Goal: Book appointment/travel/reservation

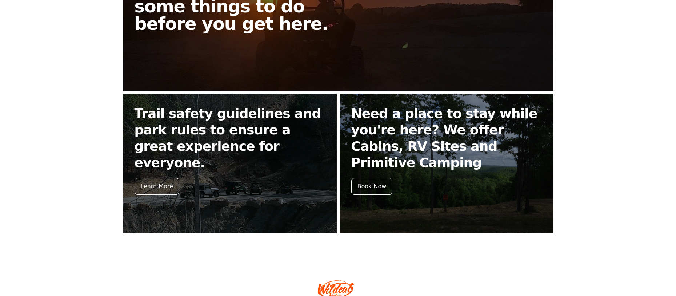
scroll to position [294, 0]
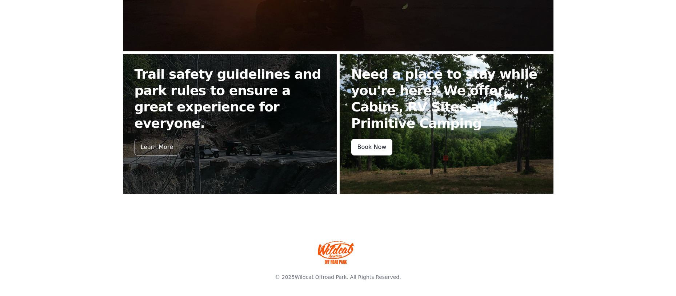
click at [370, 148] on div "Book Now" at bounding box center [371, 147] width 41 height 17
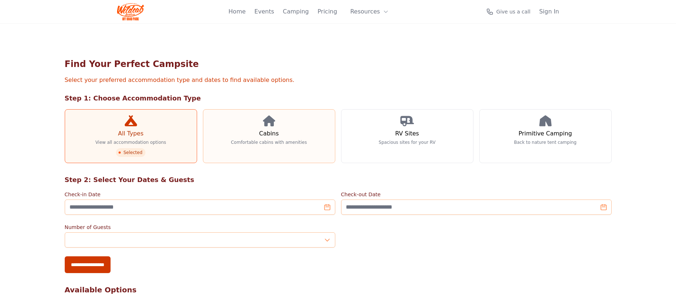
click at [239, 136] on link "Cabins Comfortable cabins with amenities" at bounding box center [269, 136] width 132 height 54
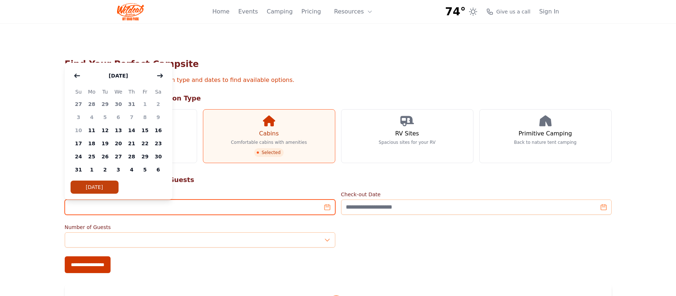
click at [326, 208] on input "Check-in Date" at bounding box center [200, 206] width 271 height 15
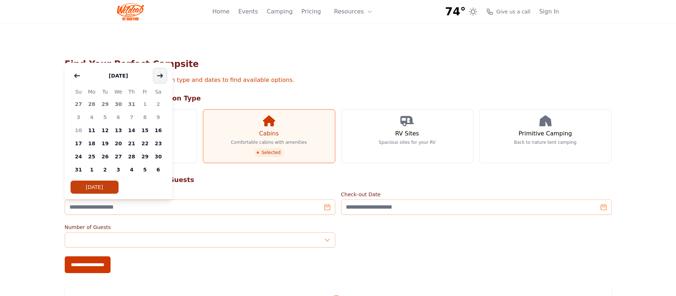
click at [160, 76] on icon "button" at bounding box center [159, 75] width 5 height 3
click at [146, 143] on span "21" at bounding box center [144, 143] width 13 height 13
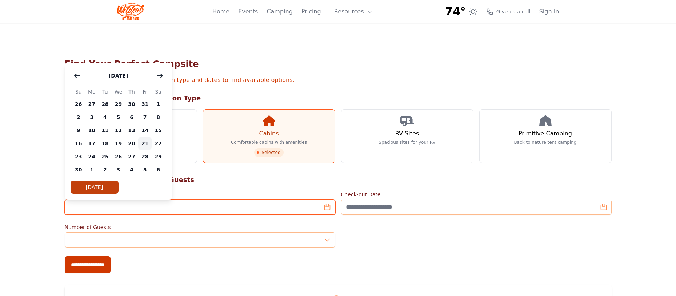
type input "**********"
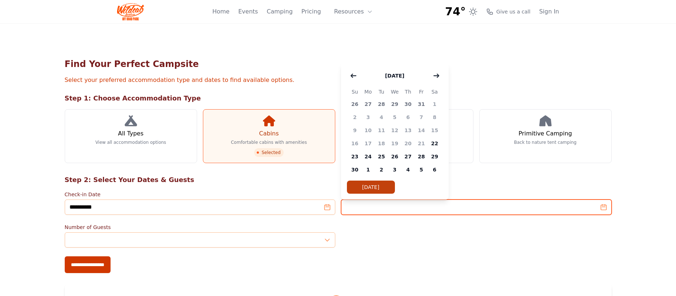
click at [604, 204] on input "Check-out Date" at bounding box center [476, 206] width 271 height 15
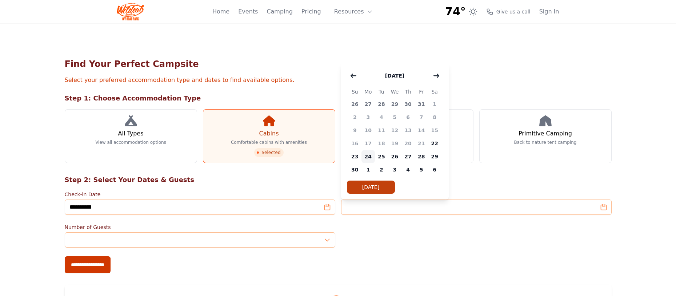
click at [370, 158] on span "24" at bounding box center [368, 156] width 13 height 13
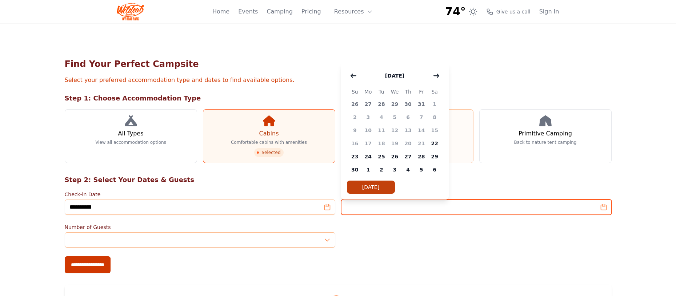
type input "**********"
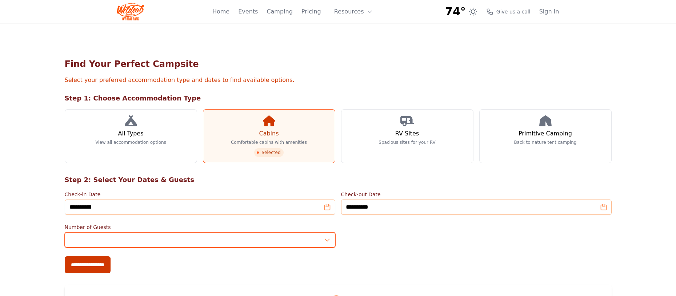
click at [327, 241] on input "*" at bounding box center [200, 239] width 271 height 15
type input "**"
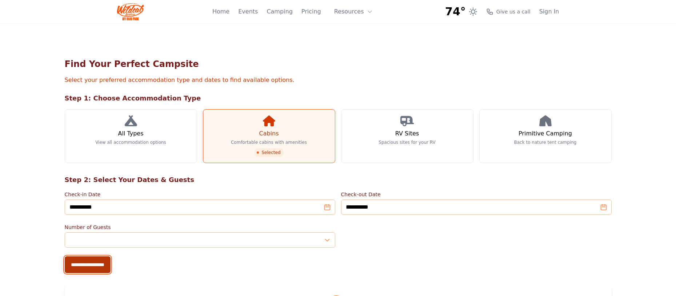
click at [92, 265] on input "**********" at bounding box center [88, 264] width 46 height 17
type input "**********"
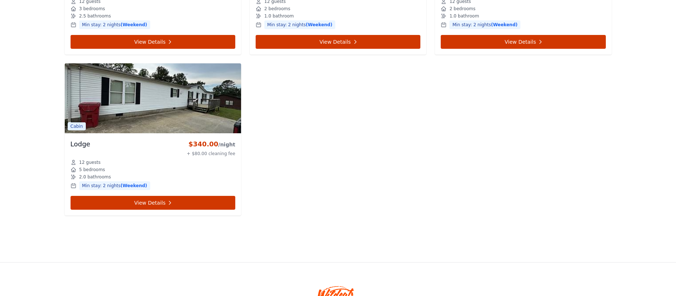
scroll to position [509, 0]
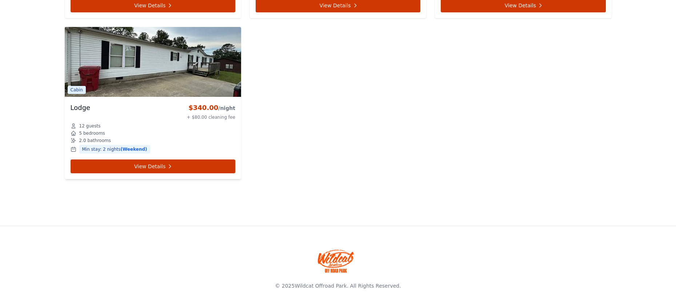
click at [175, 174] on div "Lodge $340.00 /night + $80.00 cleaning fee 12 guests 5 bedrooms 2.0 bathrooms M…" at bounding box center [153, 138] width 176 height 82
click at [149, 63] on img at bounding box center [153, 62] width 176 height 70
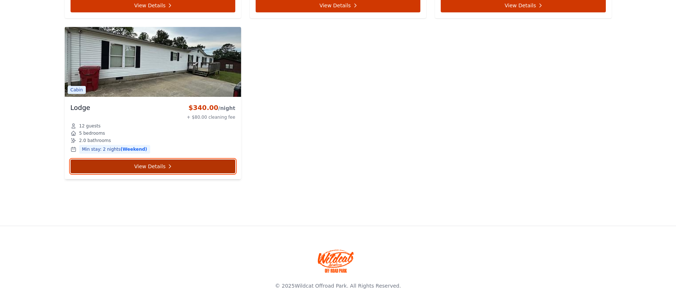
click at [130, 162] on link "View Details" at bounding box center [153, 166] width 165 height 14
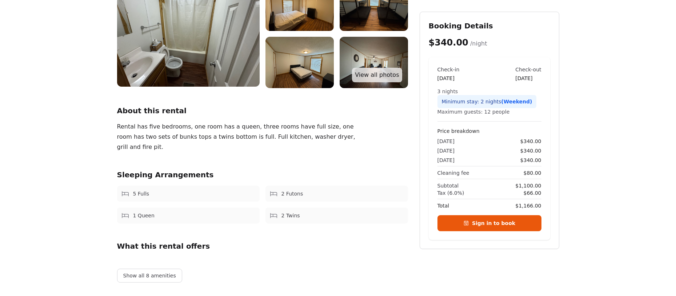
scroll to position [182, 0]
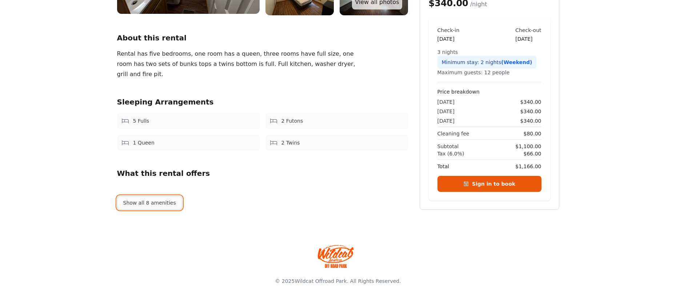
click at [155, 205] on button "Show all 8 amenities" at bounding box center [149, 203] width 65 height 14
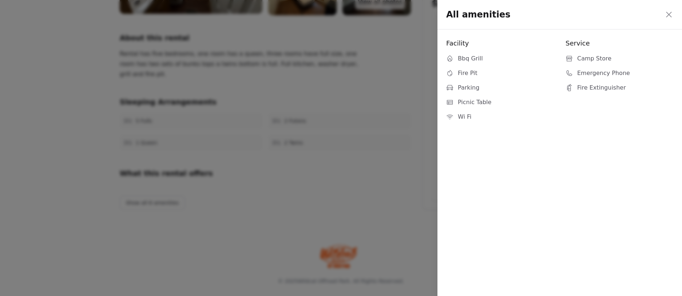
click at [669, 14] on icon at bounding box center [668, 14] width 9 height 9
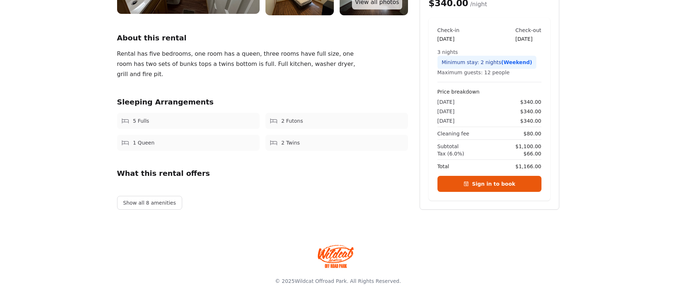
scroll to position [73, 0]
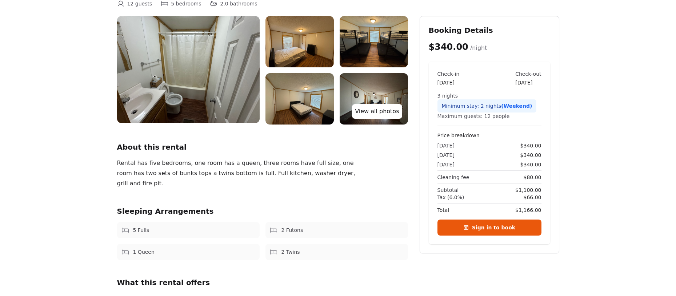
click at [372, 115] on link "View all photos" at bounding box center [377, 111] width 50 height 15
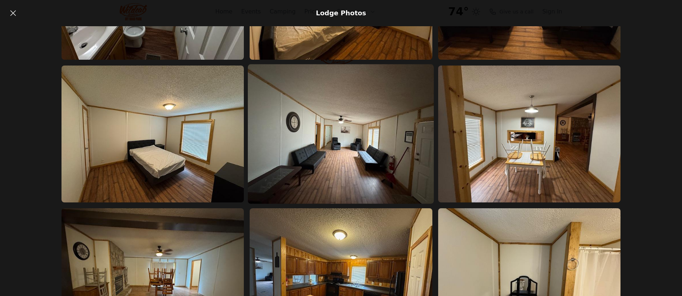
scroll to position [255, 0]
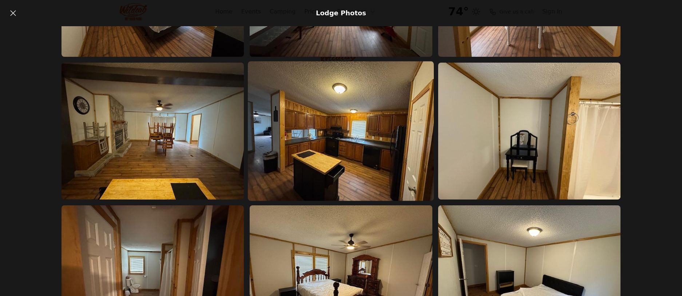
click at [346, 147] on img at bounding box center [341, 131] width 186 height 140
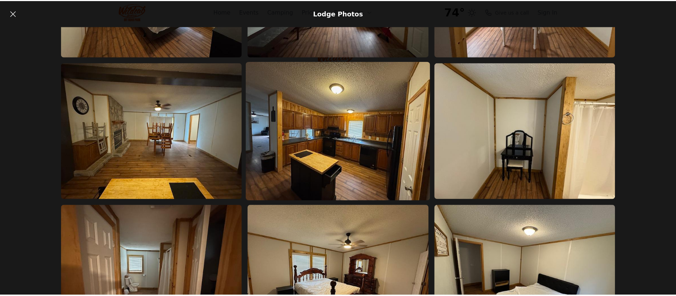
scroll to position [0, 0]
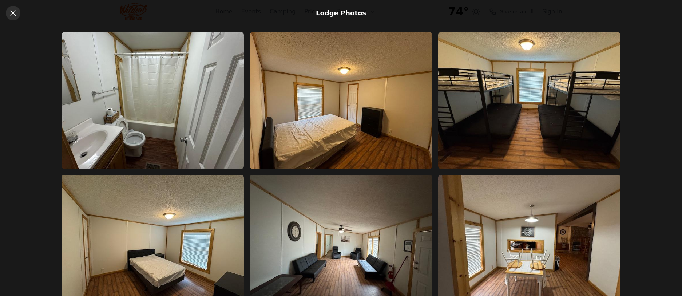
click at [14, 11] on icon at bounding box center [13, 13] width 9 height 9
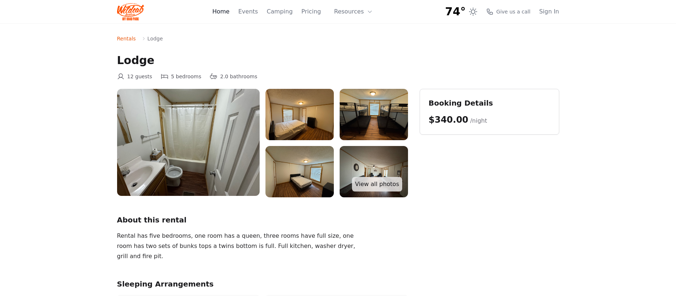
click at [230, 11] on link "Home" at bounding box center [220, 11] width 17 height 9
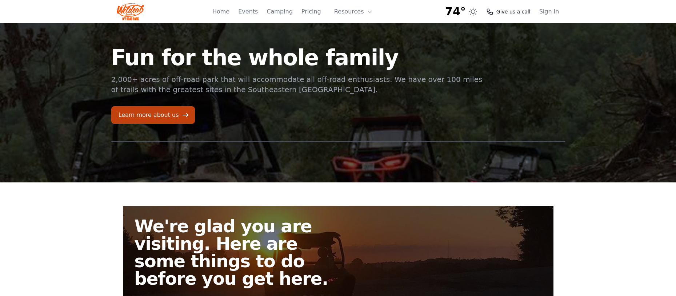
click at [514, 13] on span "Give us a call" at bounding box center [513, 11] width 34 height 7
click at [513, 14] on span "Give us a call" at bounding box center [513, 11] width 34 height 7
click at [511, 13] on span "Give us a call" at bounding box center [513, 11] width 34 height 7
click at [493, 13] on icon at bounding box center [489, 11] width 7 height 7
click at [139, 110] on link "Learn more about us" at bounding box center [153, 114] width 84 height 17
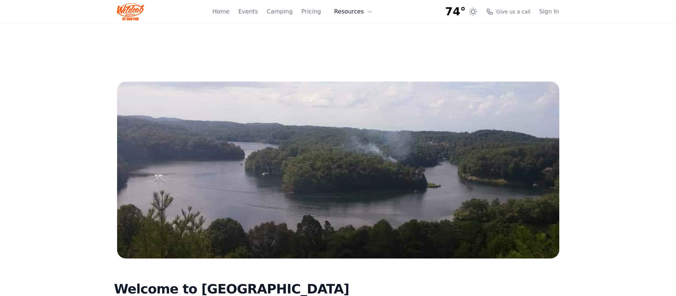
click at [355, 12] on button "Resources" at bounding box center [353, 11] width 47 height 15
click at [354, 33] on link "About" at bounding box center [365, 29] width 70 height 13
click at [351, 10] on button "Resources" at bounding box center [353, 11] width 47 height 15
click at [359, 41] on link "FAQ" at bounding box center [365, 42] width 70 height 13
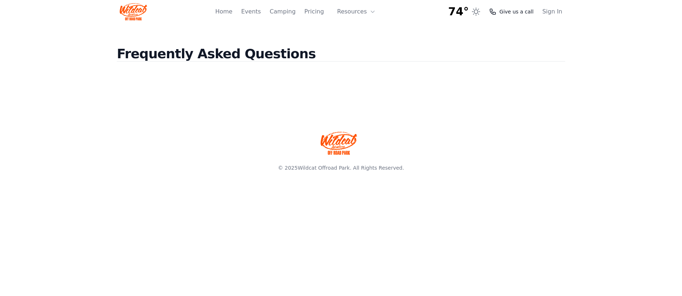
click at [496, 12] on icon at bounding box center [492, 11] width 7 height 7
click at [131, 14] on img at bounding box center [133, 11] width 27 height 17
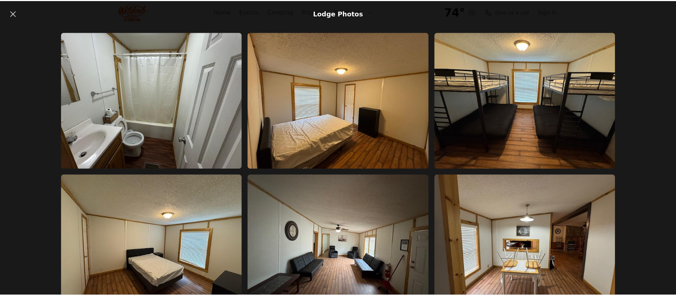
scroll to position [73, 0]
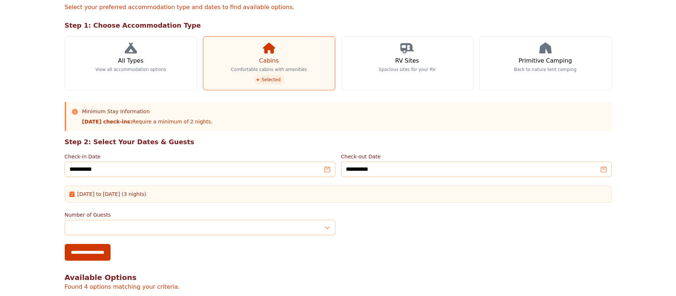
scroll to position [509, 0]
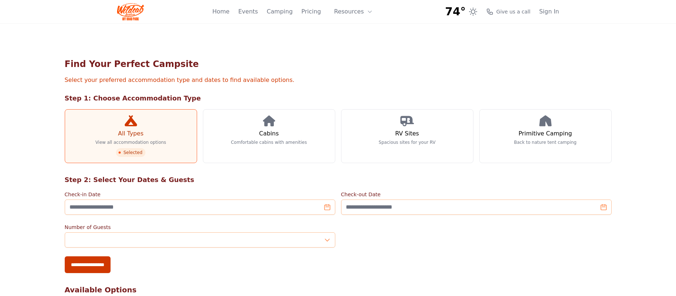
scroll to position [294, 0]
